Goal: Task Accomplishment & Management: Use online tool/utility

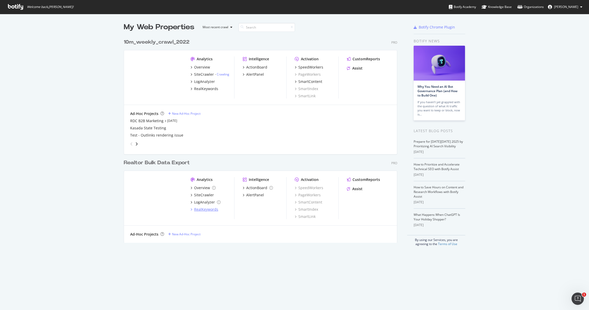
click at [201, 209] on div "RealKeywords" at bounding box center [206, 209] width 24 height 5
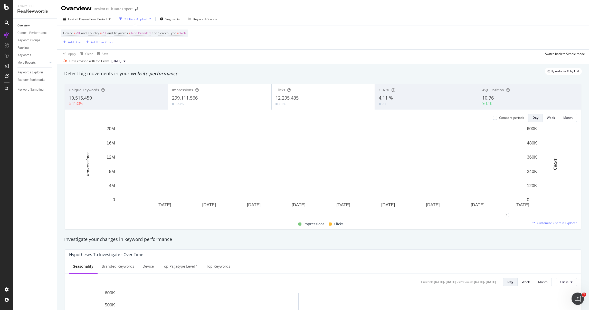
scroll to position [1, 0]
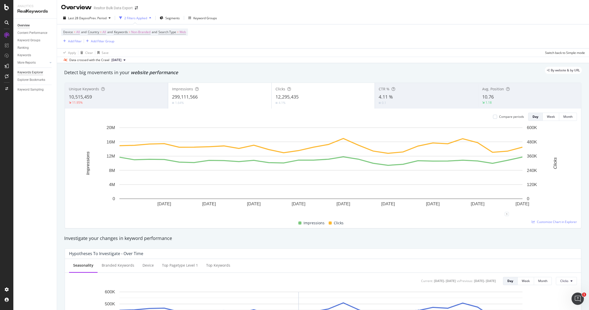
click at [33, 72] on div "Keywords Explorer" at bounding box center [30, 72] width 26 height 5
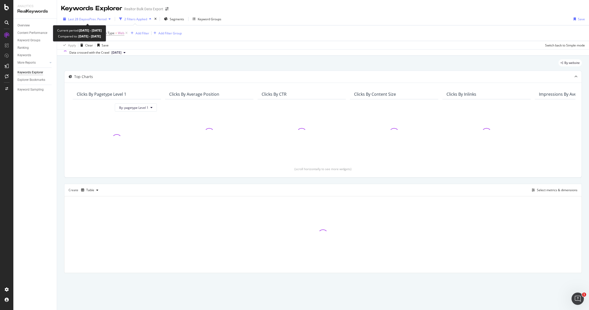
click at [109, 18] on div "button" at bounding box center [109, 18] width 6 height 3
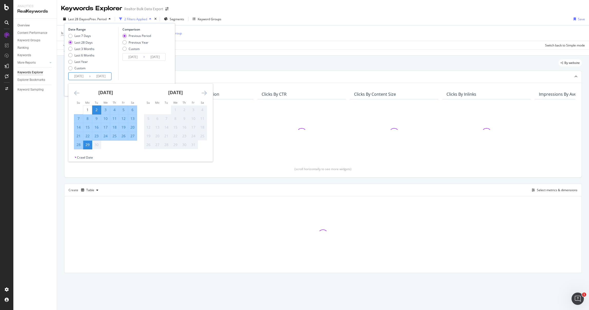
click at [100, 75] on input "2025/09/29" at bounding box center [101, 76] width 21 height 7
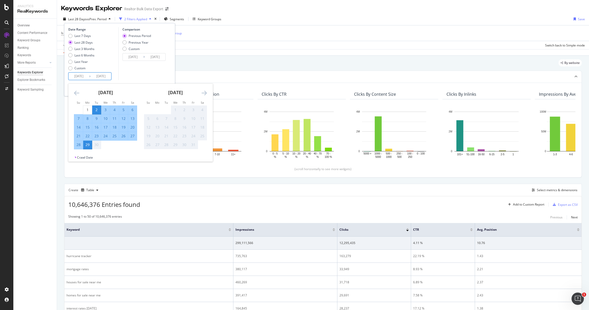
click at [82, 76] on input "2025/09/02" at bounding box center [79, 76] width 21 height 7
click at [77, 76] on input "2025/09/02" at bounding box center [79, 76] width 21 height 7
type input "2025/09/02"
type input "2023/08/06"
type input "2024/09/01"
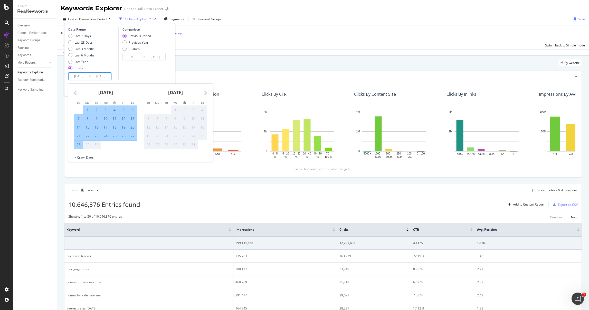
click at [82, 76] on input "2024/09/02" at bounding box center [79, 76] width 21 height 7
type input "2024/09/02"
type input "2023/10/05"
type input "2024/10/01"
click at [85, 77] on input "2024/10/02" at bounding box center [79, 76] width 21 height 7
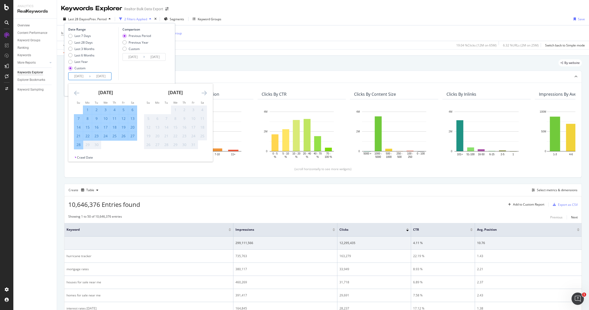
click at [88, 76] on input "2024/10/02" at bounding box center [79, 76] width 21 height 7
type input "2024/10/02"
type input "2023/10/03"
type input "2024/09/30"
type input "2024/10/01"
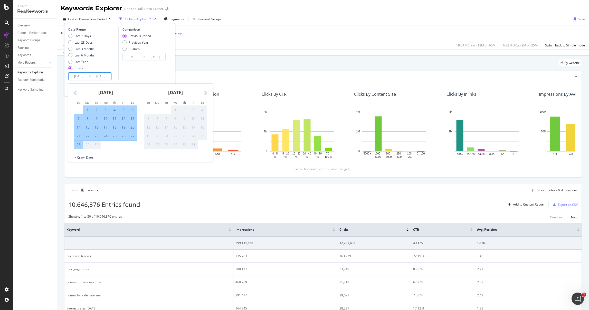
click at [138, 70] on div "Comparison Previous Period Previous Year Custom 2023/10/03 Navigate forward to …" at bounding box center [142, 53] width 49 height 53
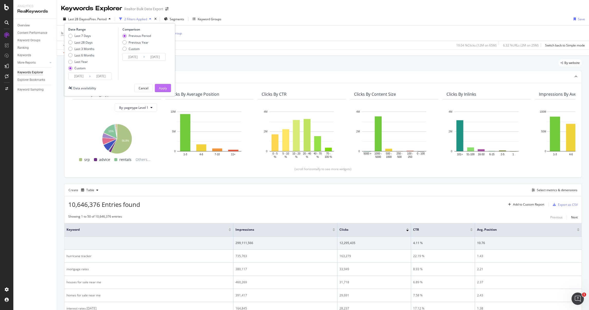
click at [159, 88] on div "Apply" at bounding box center [163, 88] width 8 height 4
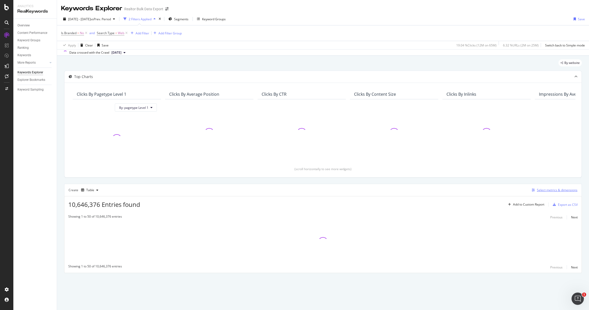
click at [554, 189] on div "Select metrics & dimensions" at bounding box center [556, 190] width 41 height 4
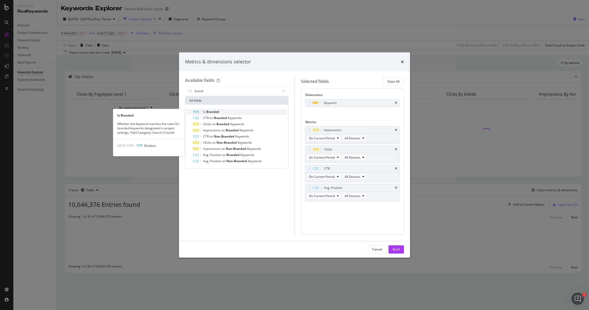
type input "brand"
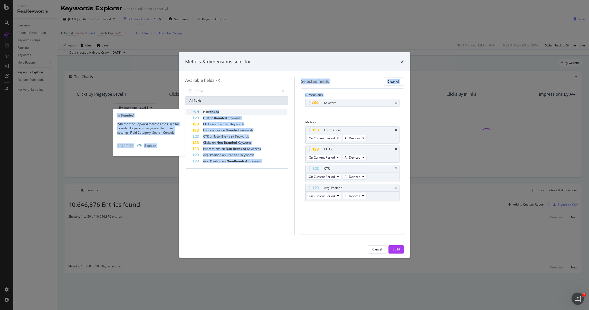
drag, startPoint x: 209, startPoint y: 111, endPoint x: 282, endPoint y: 113, distance: 73.1
click at [282, 113] on div "Is Branded" at bounding box center [239, 112] width 94 height 6
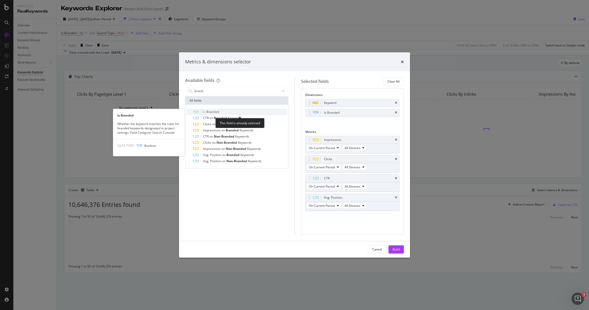
click at [208, 111] on span "Branded" at bounding box center [212, 112] width 13 height 4
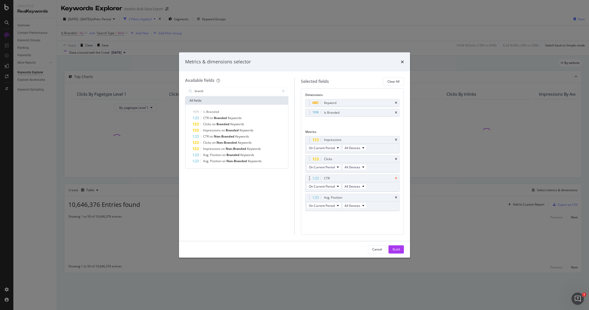
click at [395, 179] on icon "times" at bounding box center [396, 178] width 2 height 3
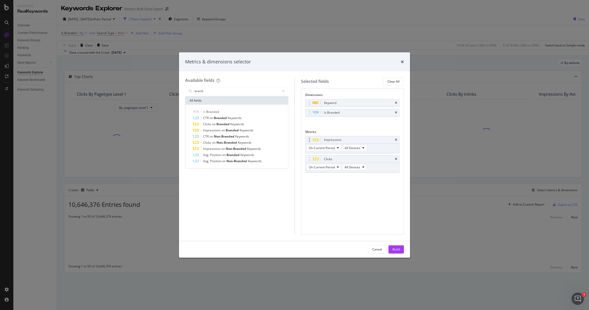
click at [394, 140] on div "Impressions" at bounding box center [352, 139] width 94 height 7
click at [395, 140] on icon "times" at bounding box center [396, 139] width 2 height 3
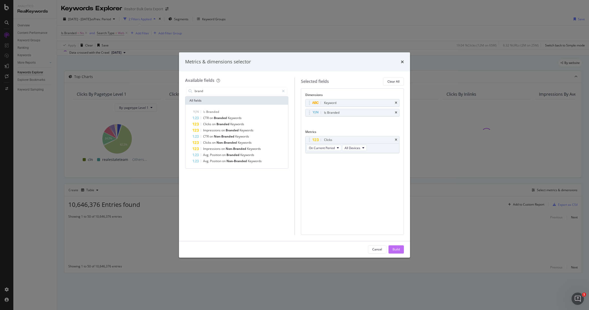
click at [395, 248] on div "Build" at bounding box center [395, 249] width 7 height 4
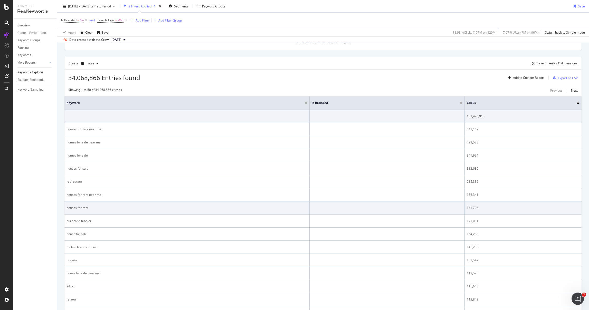
scroll to position [127, 0]
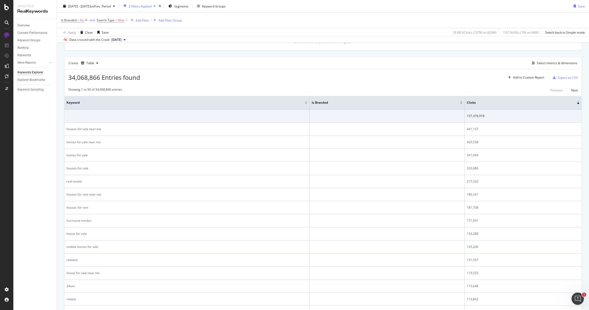
click at [86, 20] on icon at bounding box center [86, 20] width 4 height 5
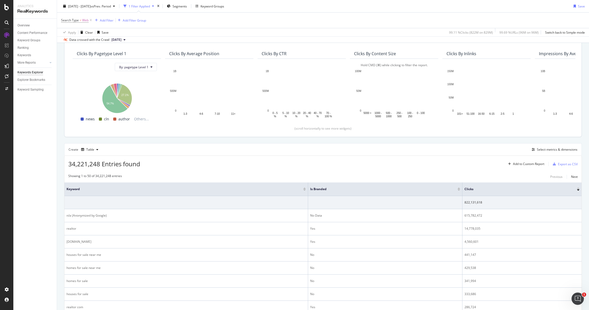
scroll to position [44, 0]
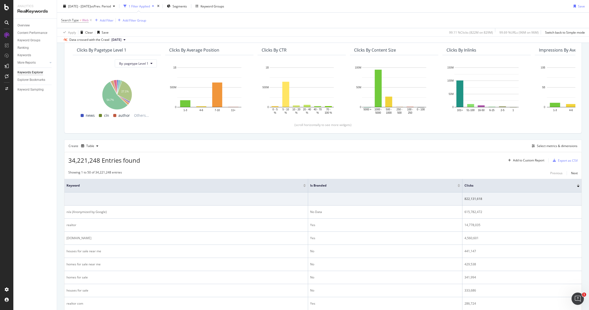
click at [376, 7] on div "2024 Oct. 1st - 2025 Sep. 29th vs Prev. Period 1 Filter Applied Segments Keywor…" at bounding box center [323, 7] width 532 height 10
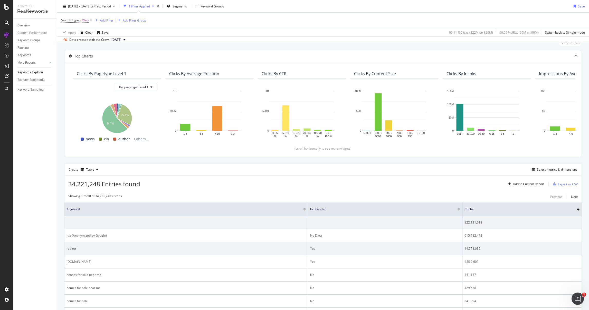
scroll to position [54, 0]
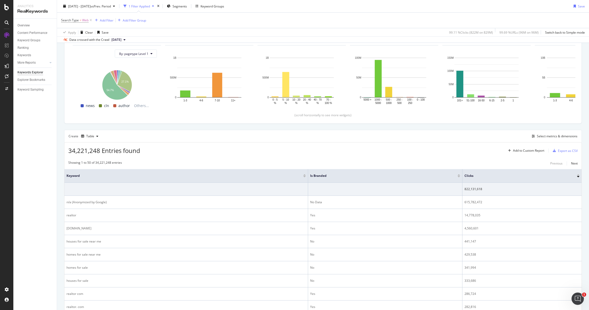
click at [380, 151] on div "34,221,248 Entries found Add to Custom Report Export as CSV" at bounding box center [322, 148] width 517 height 13
click at [568, 152] on div "Export as CSV" at bounding box center [568, 151] width 20 height 4
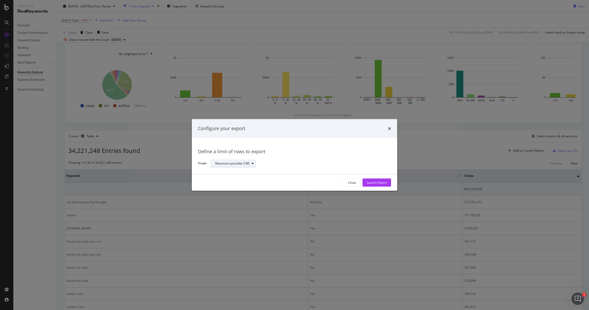
click at [231, 162] on div "Maximum possible (1M)" at bounding box center [232, 163] width 34 height 3
click at [232, 180] on div "Define a limit" at bounding box center [226, 180] width 19 height 4
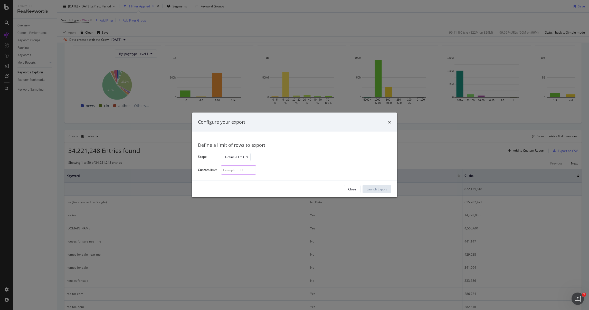
click at [239, 168] on input "modal" at bounding box center [238, 169] width 35 height 9
type input "10000"
click at [378, 189] on div "Launch Export" at bounding box center [376, 189] width 20 height 4
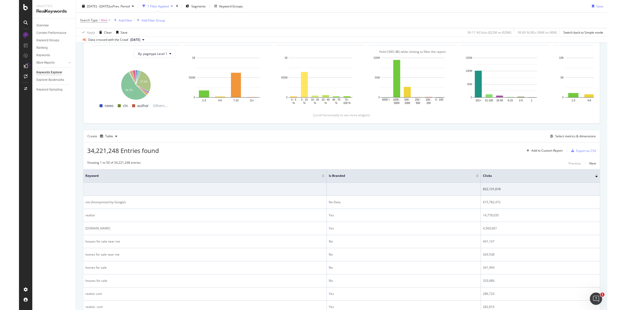
scroll to position [55, 0]
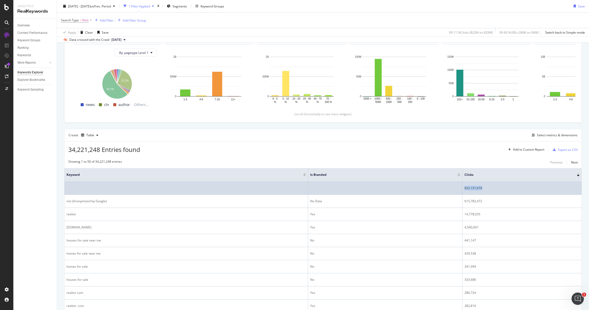
copy div "822,131,618"
drag, startPoint x: 488, startPoint y: 189, endPoint x: 464, endPoint y: 185, distance: 24.2
click at [464, 185] on td "822,131,618" at bounding box center [521, 188] width 119 height 13
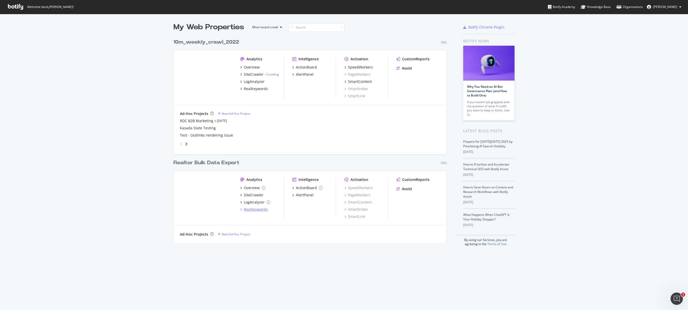
click at [254, 210] on div "RealKeywords" at bounding box center [256, 209] width 24 height 5
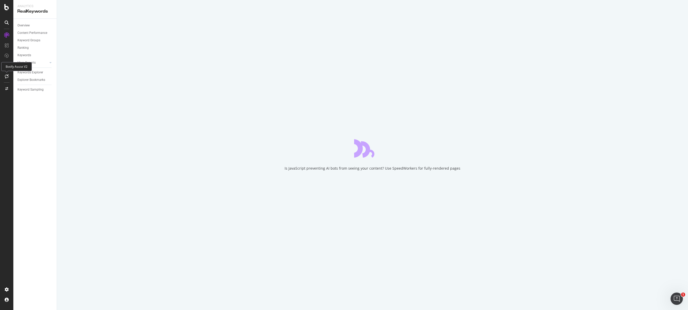
drag, startPoint x: 8, startPoint y: 65, endPoint x: 43, endPoint y: 49, distance: 37.6
click at [8, 65] on div "Botify Assist V2" at bounding box center [16, 66] width 31 height 9
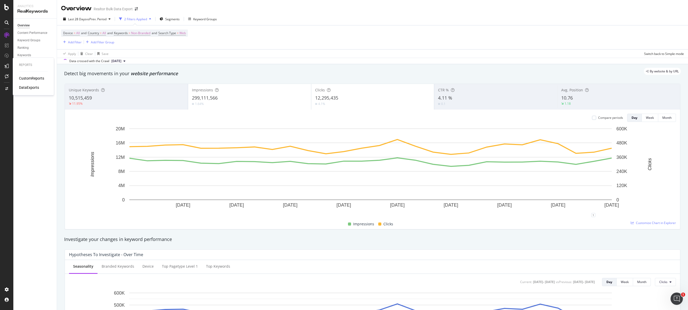
click at [31, 77] on div "CustomReports" at bounding box center [31, 78] width 25 height 5
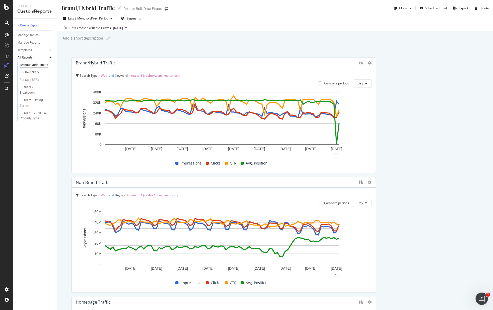
click at [26, 66] on div "Brand/Hybrid Traffic" at bounding box center [34, 64] width 28 height 5
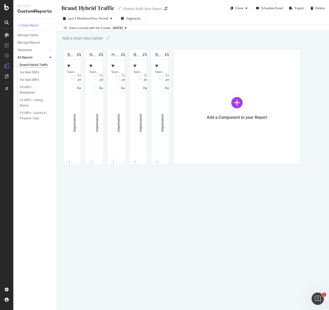
scroll to position [182, 0]
click at [36, 65] on div "Brand/Hybrid Traffic" at bounding box center [34, 64] width 28 height 5
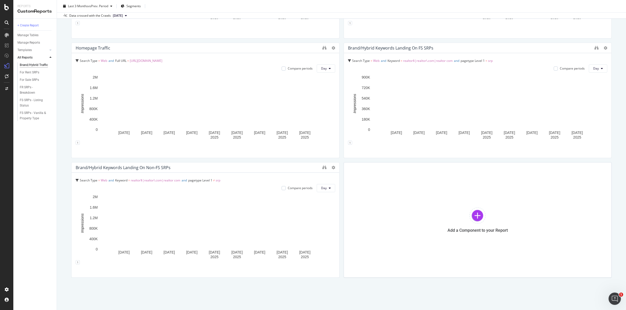
scroll to position [119, 0]
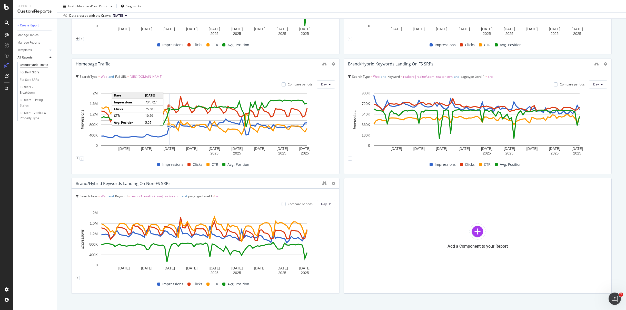
click at [169, 126] on circle "A chart." at bounding box center [169, 126] width 2 height 2
click at [79, 157] on icon "plus" at bounding box center [77, 158] width 3 height 3
click at [198, 101] on rect "A chart." at bounding box center [204, 119] width 206 height 53
click at [79, 157] on icon "plus" at bounding box center [77, 158] width 3 height 3
click at [155, 144] on textarea at bounding box center [136, 148] width 37 height 9
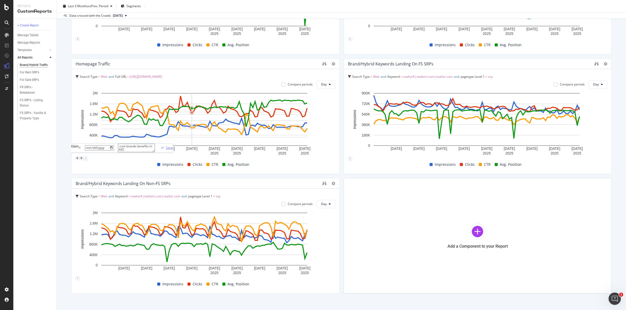
type textarea ".com brands benefits in AIO"
click at [173, 145] on div "Save" at bounding box center [169, 147] width 7 height 4
click at [53, 151] on div "+ Create Report Manage Tables Manage Reports Templates AI Bots in Search Busine…" at bounding box center [34, 164] width 43 height 291
click at [171, 141] on div ".com brands benefits in AIO" at bounding box center [169, 141] width 52 height 4
click at [163, 142] on div ".com brands benefits in AIO" at bounding box center [169, 141] width 52 height 4
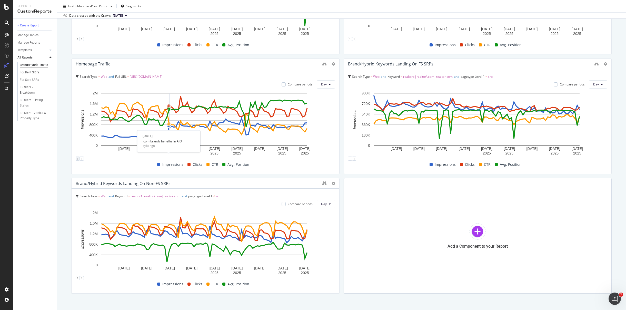
click at [80, 157] on div "1" at bounding box center [78, 159] width 4 height 4
click at [95, 132] on icon "pencil" at bounding box center [94, 134] width 4 height 4
click at [155, 144] on textarea ".com brands benefits in AIO" at bounding box center [136, 148] width 37 height 9
type textarea ".com brands benefit in AIO"
click at [173, 145] on div "Save" at bounding box center [169, 147] width 7 height 4
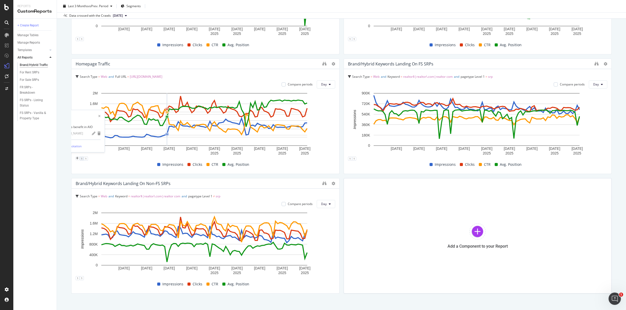
click at [84, 157] on div "1" at bounding box center [82, 159] width 4 height 4
click at [71, 153] on div "Brand/Hybrid Traffic Brand/Hybrid Traffic Realtor Bulk Data Export Clone Schedu…" at bounding box center [341, 155] width 569 height 310
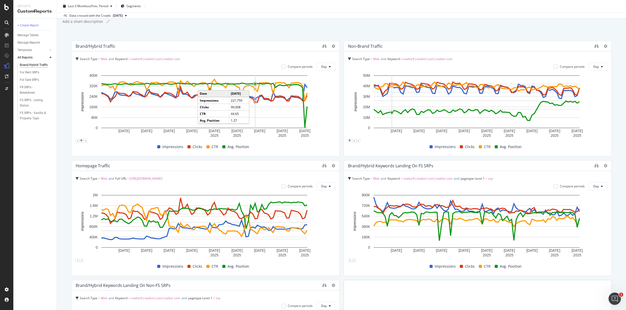
scroll to position [0, 0]
